Goal: Navigation & Orientation: Find specific page/section

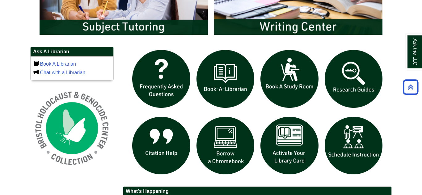
scroll to position [390, 0]
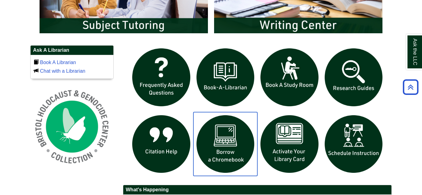
click at [215, 141] on img "slideshow" at bounding box center [225, 144] width 64 height 64
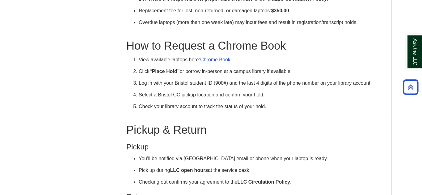
scroll to position [208, 0]
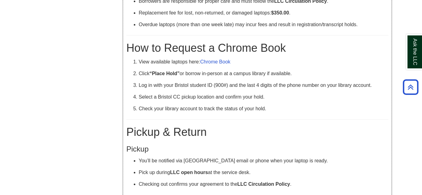
click at [367, 153] on h3 "Pickup" at bounding box center [257, 149] width 262 height 9
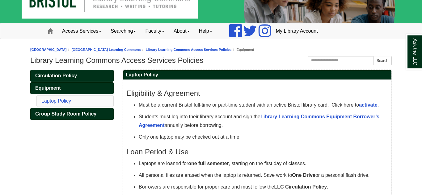
scroll to position [0, 0]
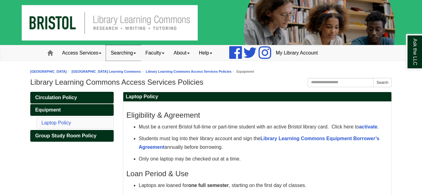
click at [134, 52] on link "Searching" at bounding box center [123, 52] width 35 height 15
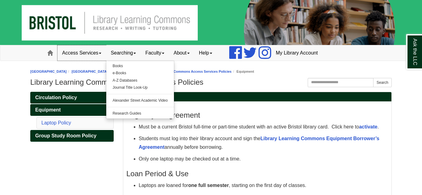
click at [101, 54] on span at bounding box center [100, 53] width 2 height 1
